Goal: Task Accomplishment & Management: Manage account settings

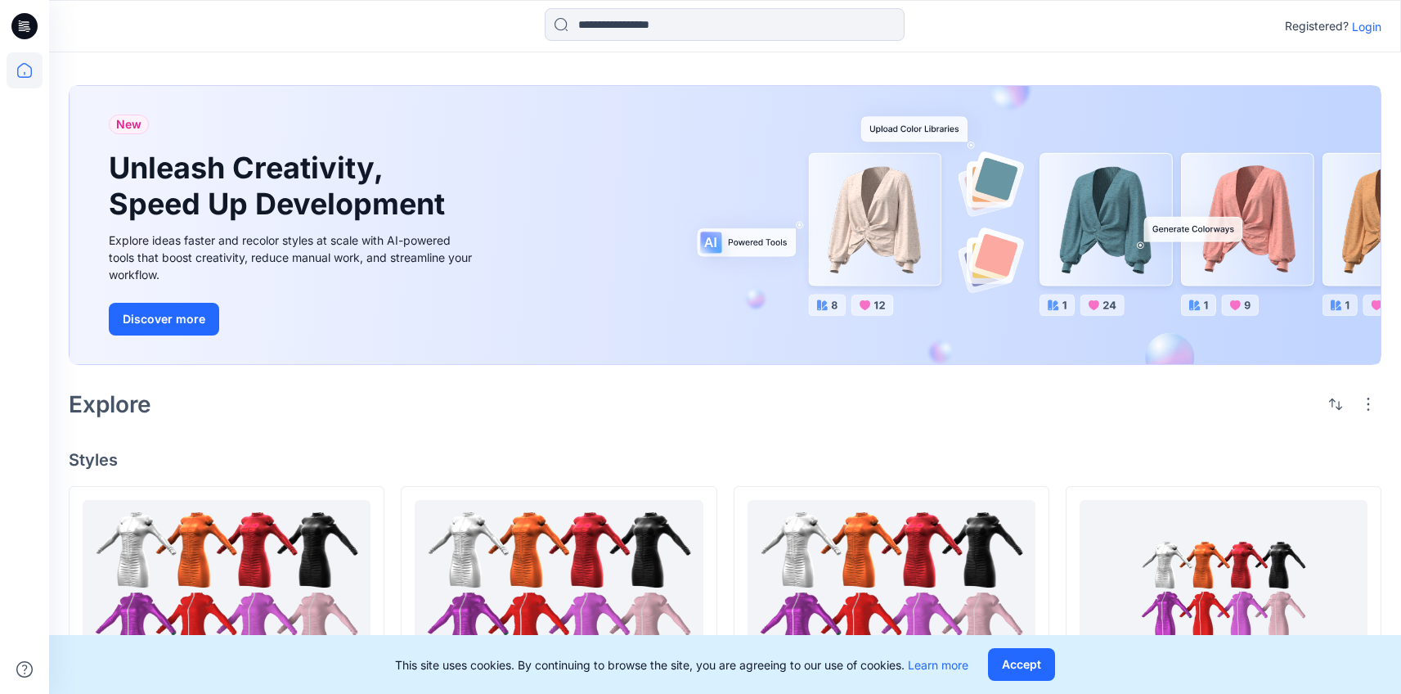
click at [1366, 34] on p "Login" at bounding box center [1366, 26] width 29 height 17
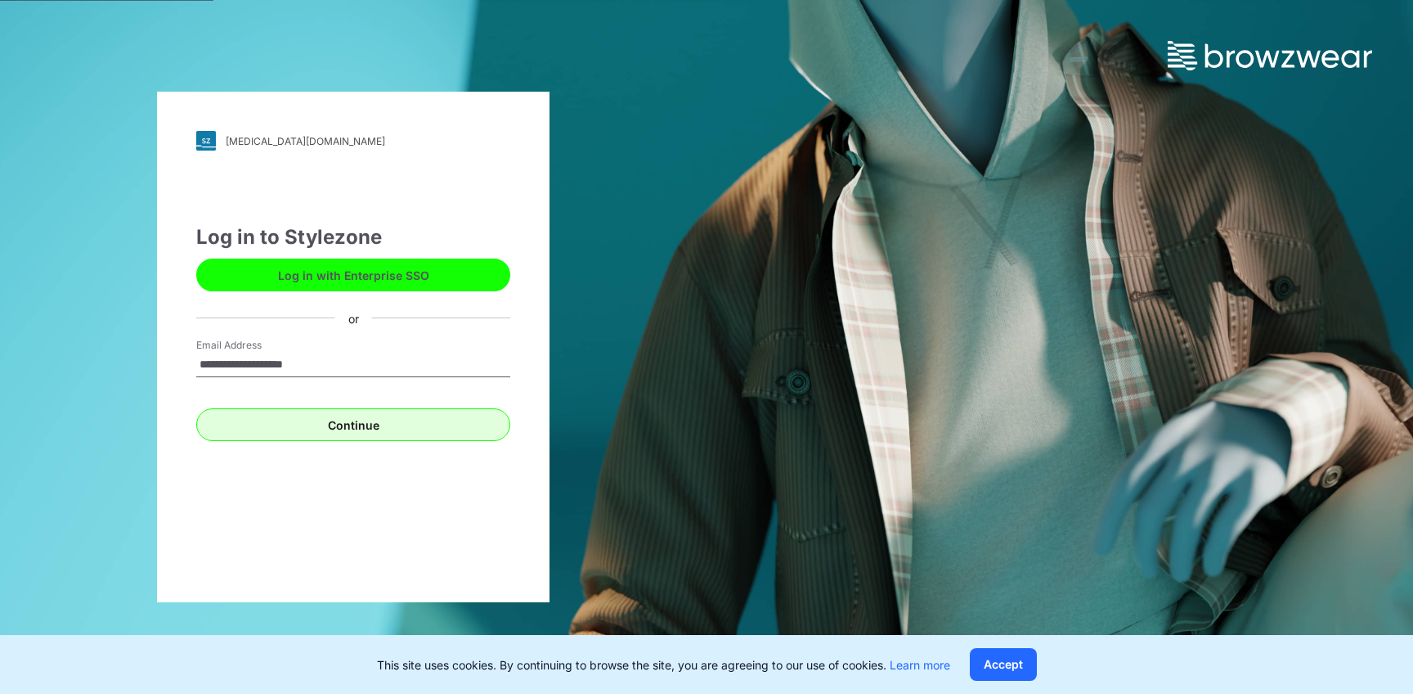
type input "**********"
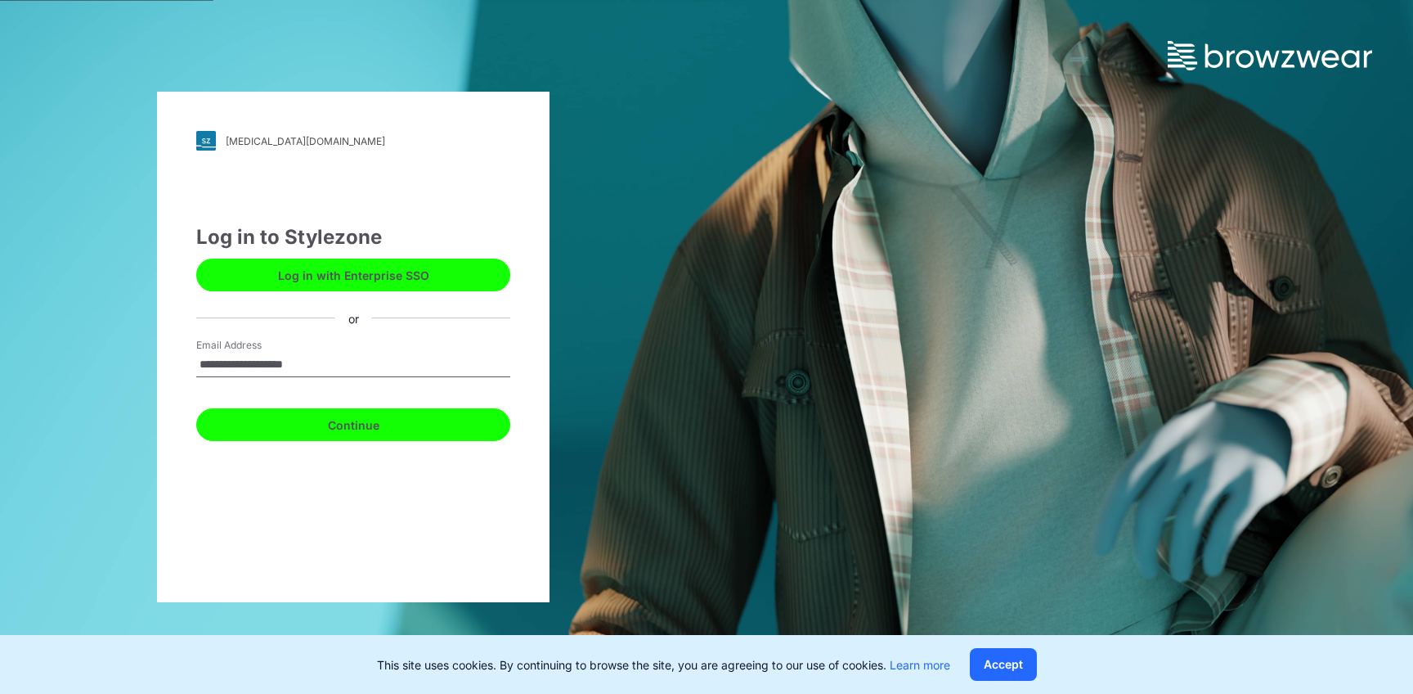
click at [456, 412] on button "Continue" at bounding box center [353, 424] width 314 height 33
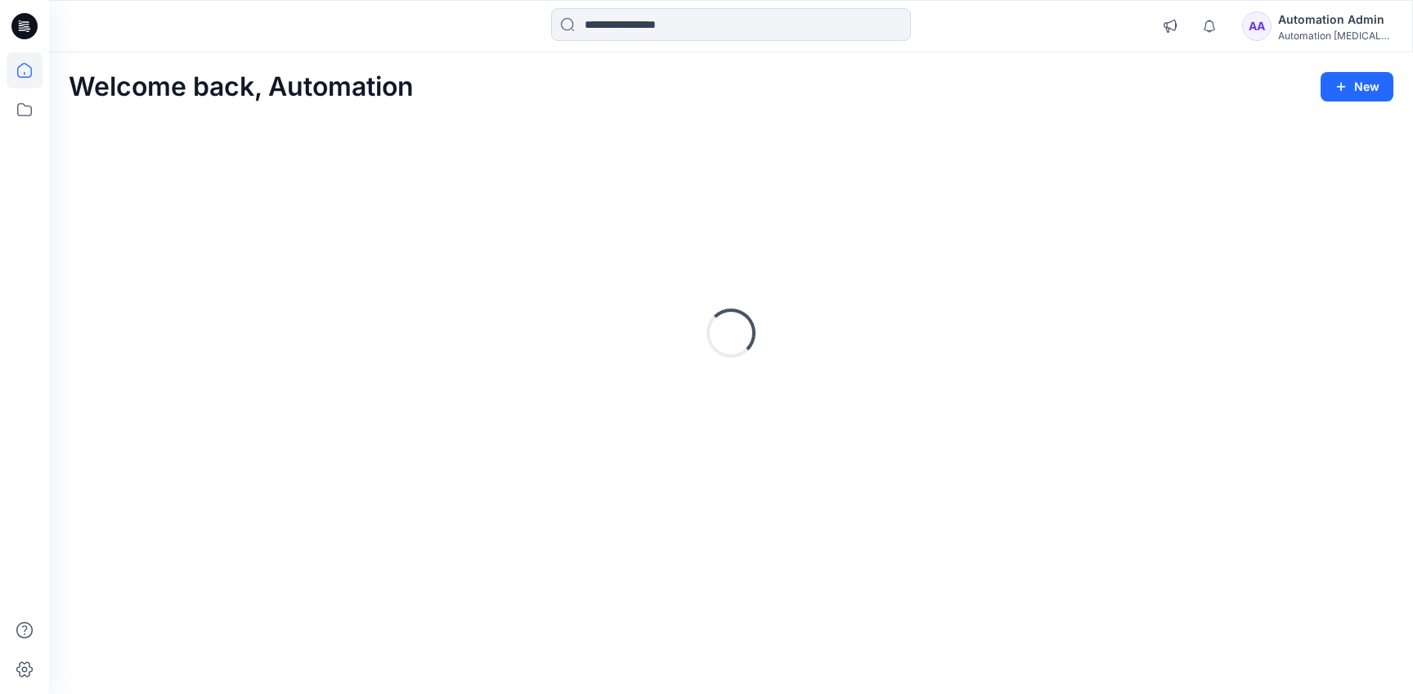
click at [1332, 17] on div "Automation Admin" at bounding box center [1335, 20] width 115 height 20
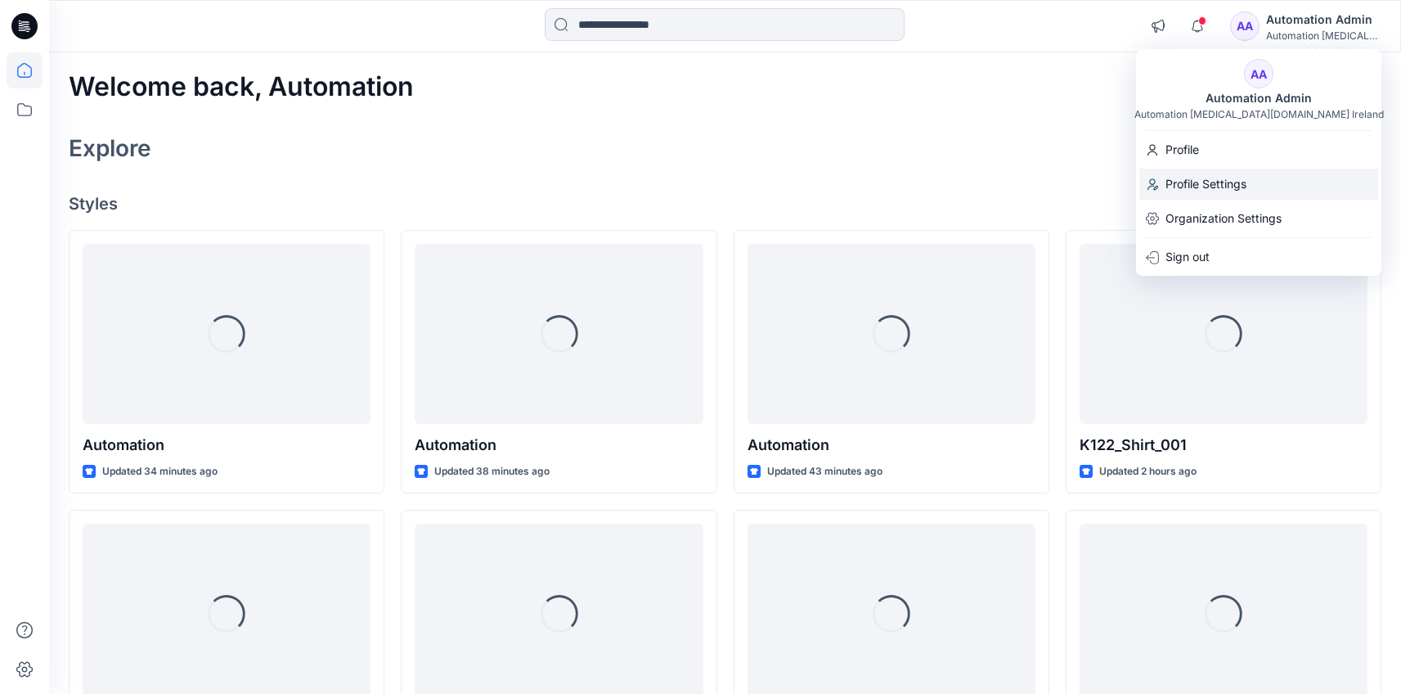
click at [1260, 174] on div "Profile Settings" at bounding box center [1258, 183] width 239 height 31
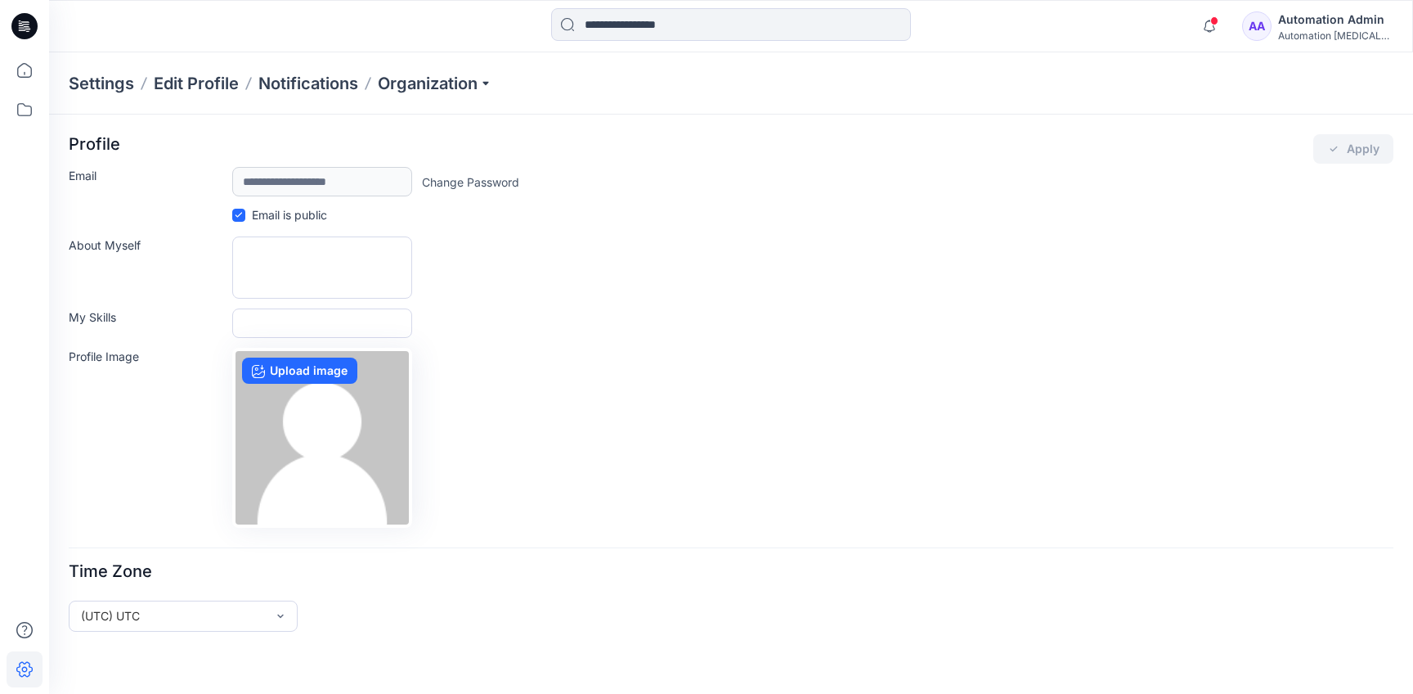
click at [1305, 23] on div "Automation Admin" at bounding box center [1335, 20] width 115 height 20
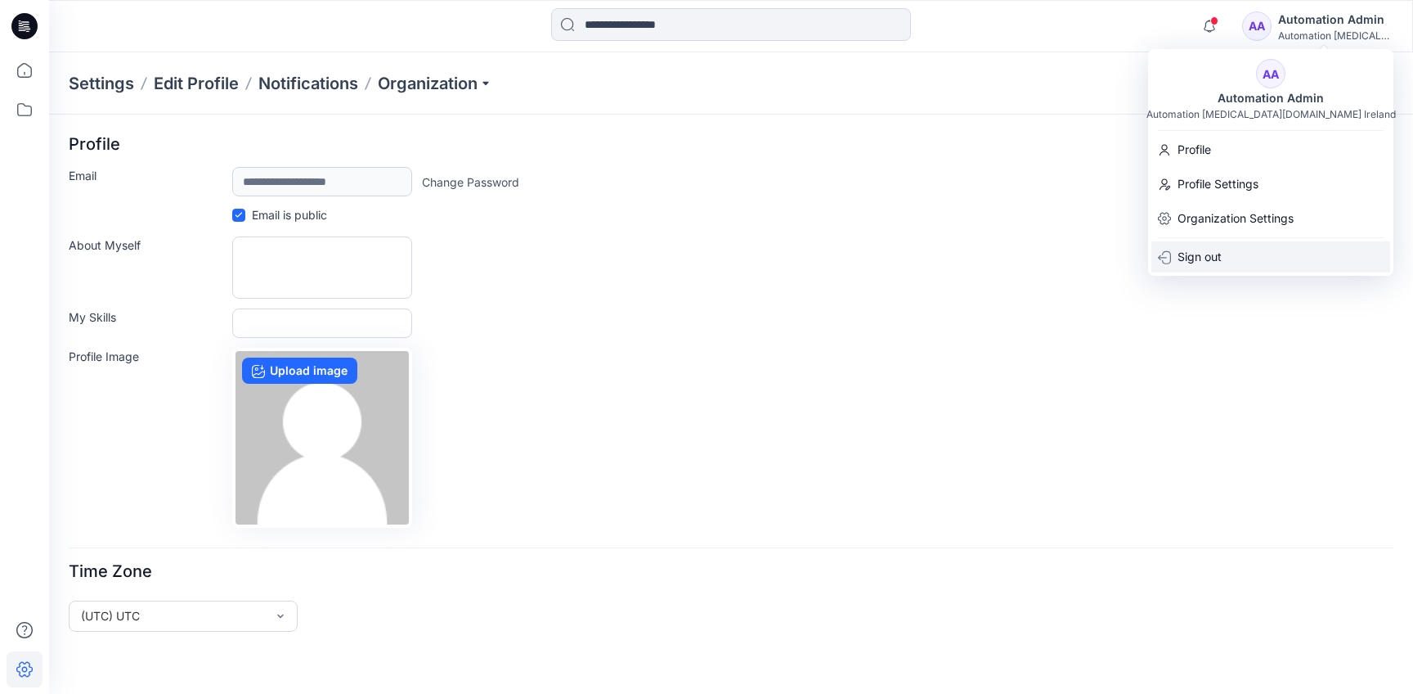
click at [1266, 249] on div "Sign out" at bounding box center [1271, 256] width 239 height 31
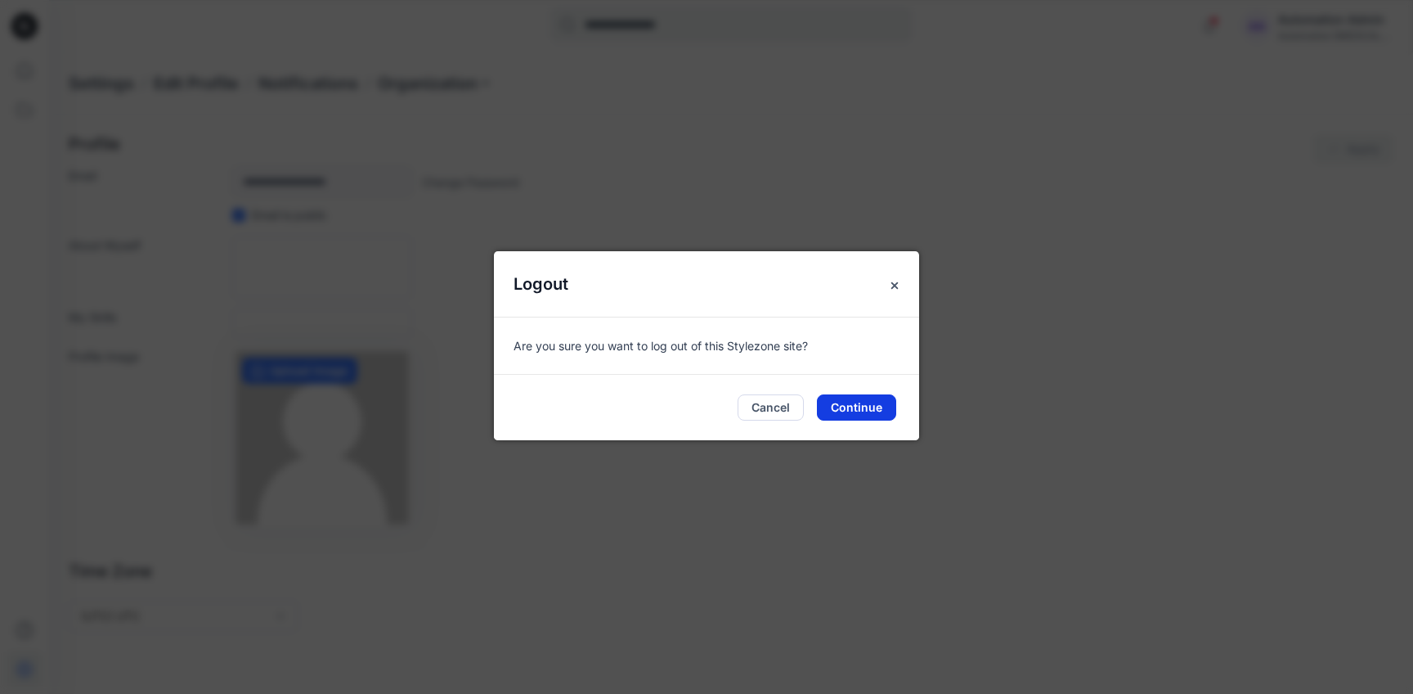
click at [865, 412] on button "Continue" at bounding box center [856, 407] width 79 height 26
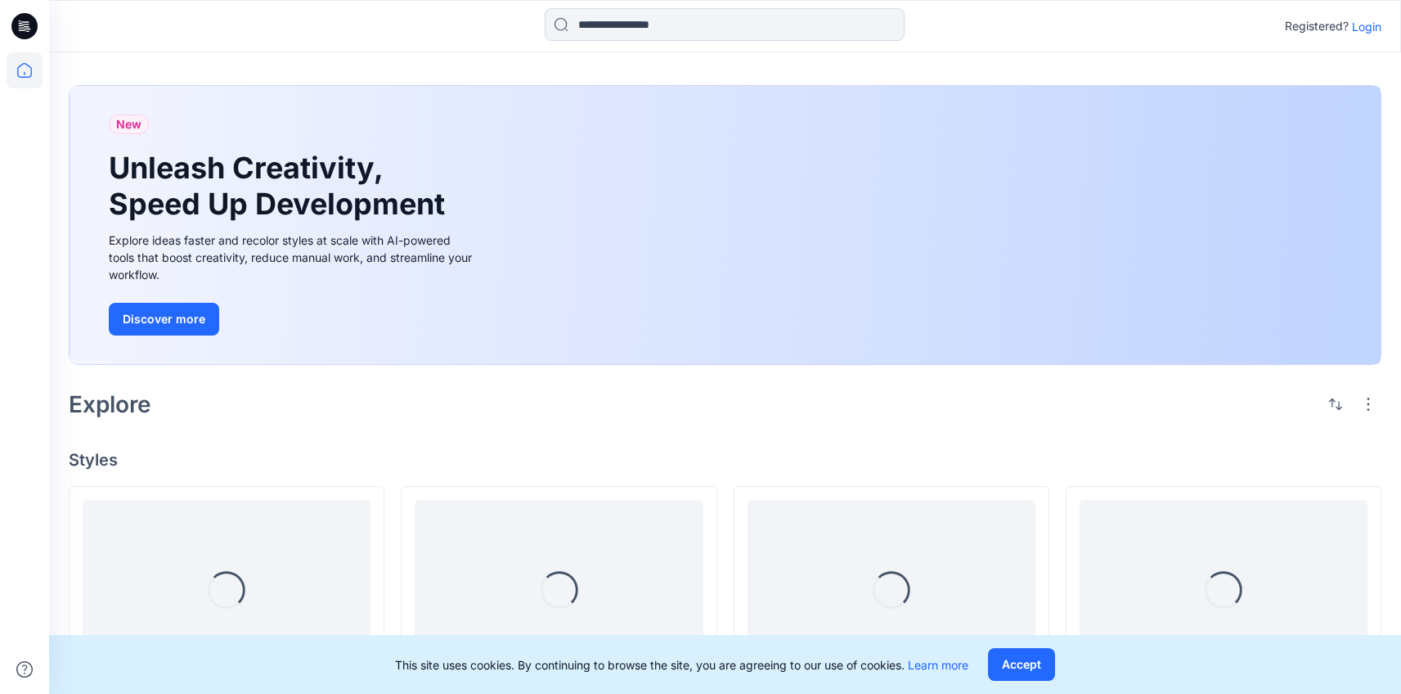
click at [1368, 26] on p "Login" at bounding box center [1366, 26] width 29 height 17
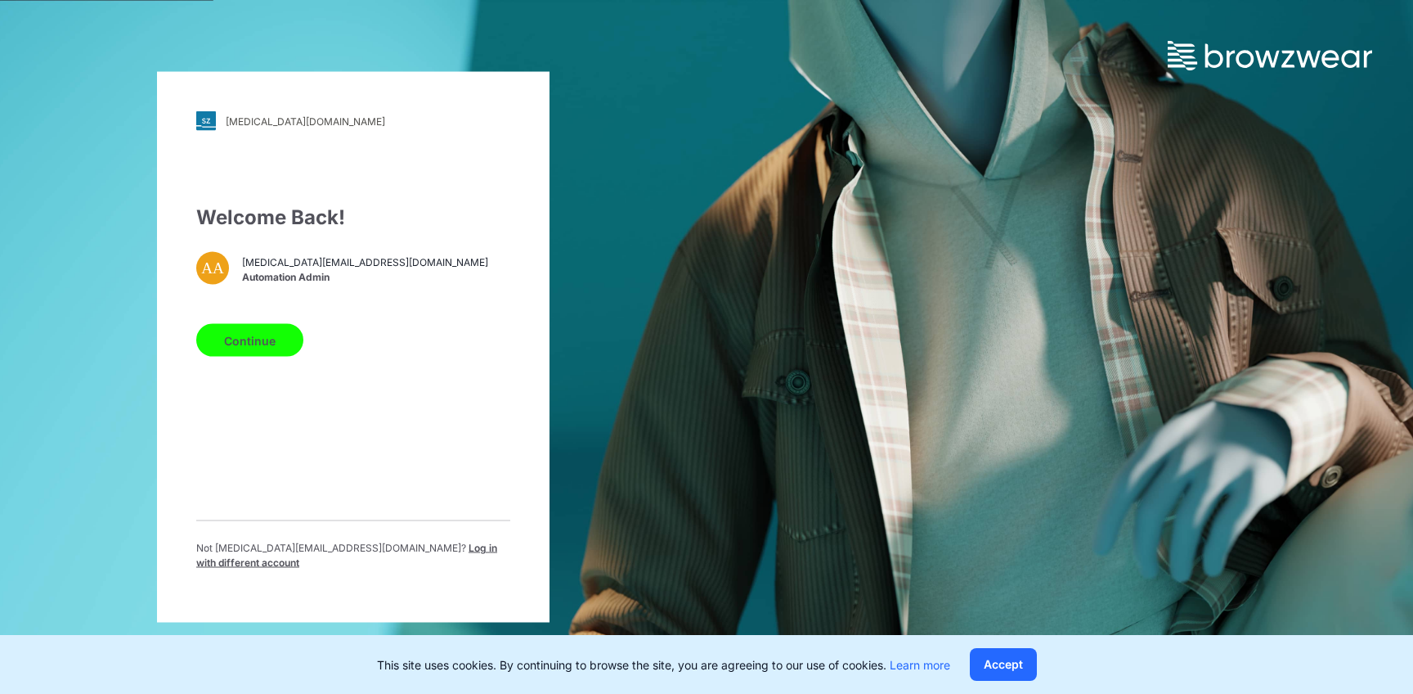
click at [427, 554] on span "Log in with different account" at bounding box center [346, 554] width 301 height 27
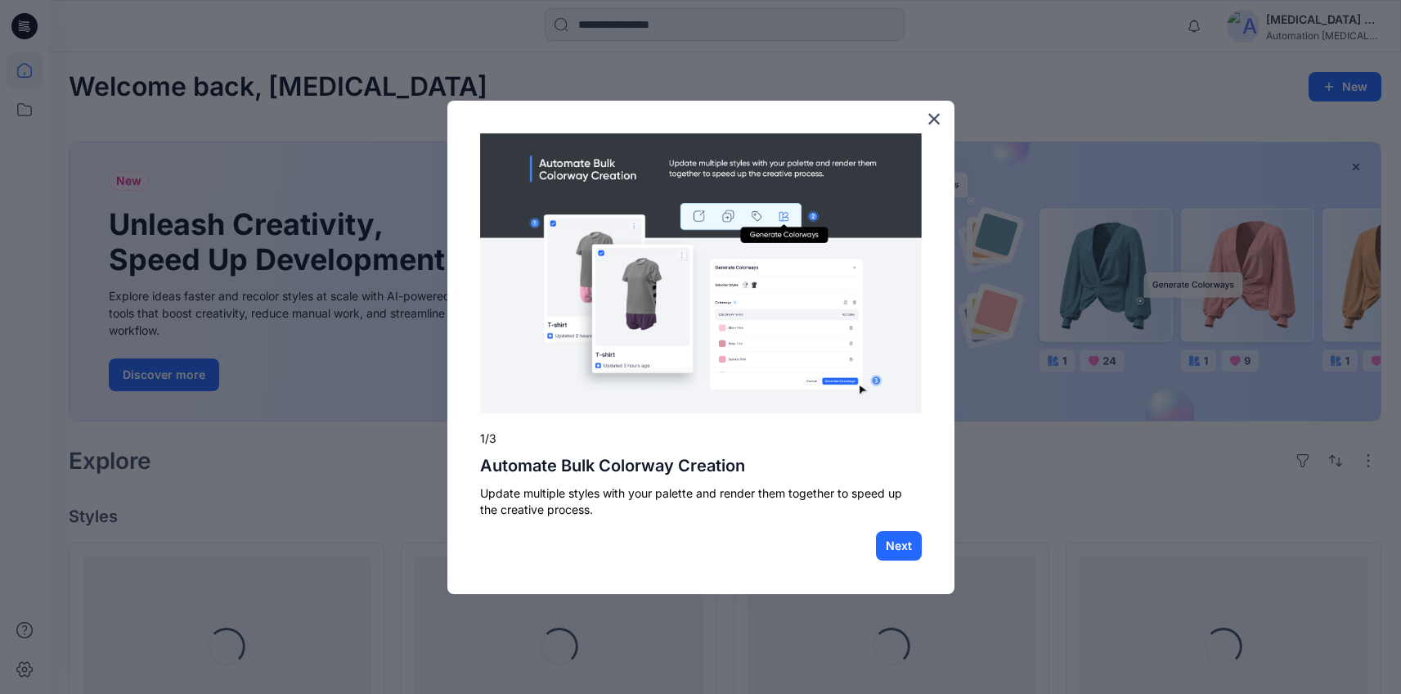
scroll to position [579, 0]
